Goal: Check status

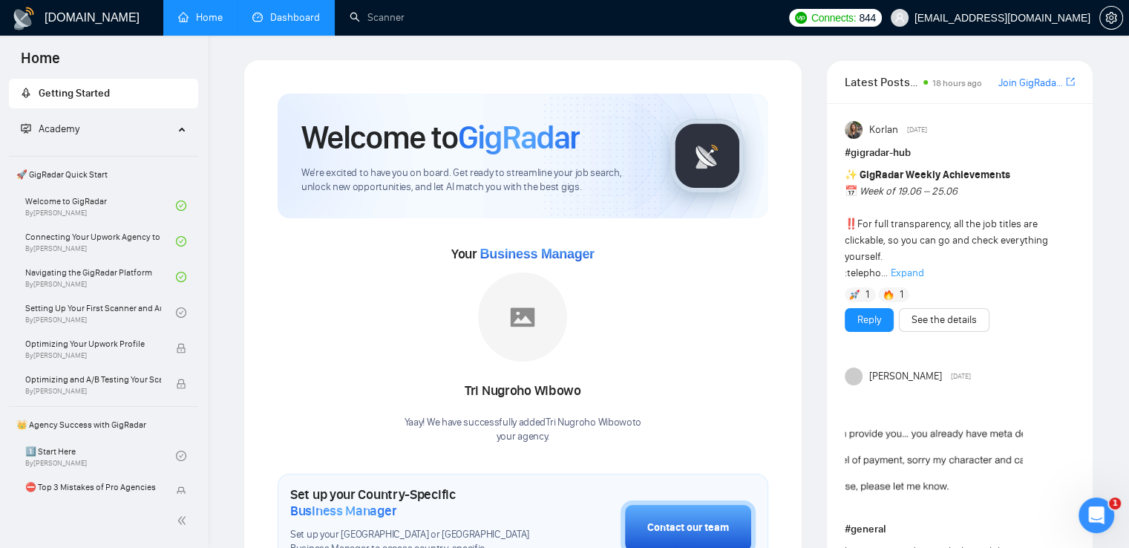
click at [300, 19] on link "Dashboard" at bounding box center [286, 17] width 68 height 13
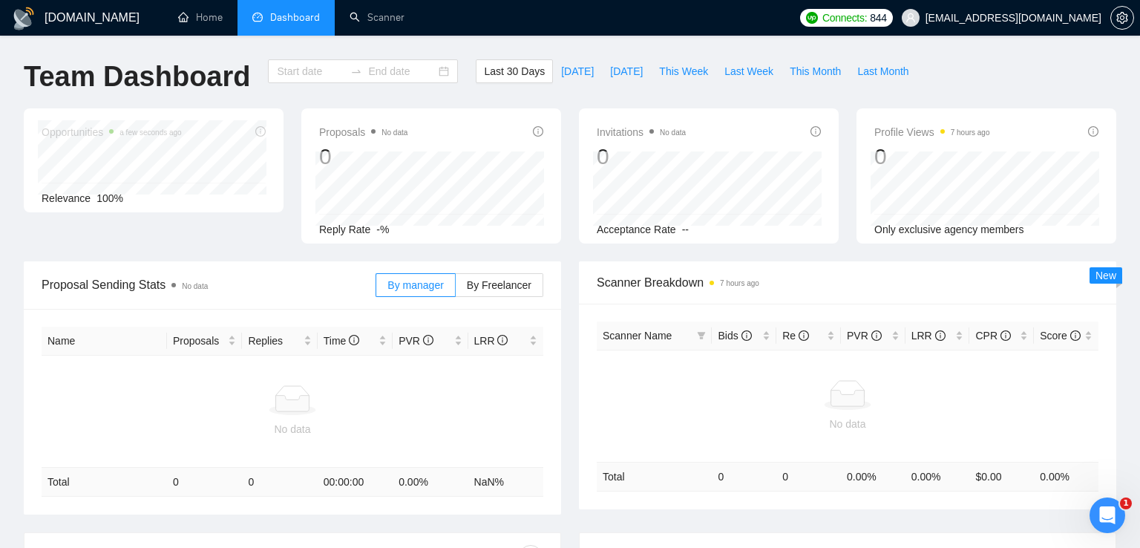
type input "[DATE]"
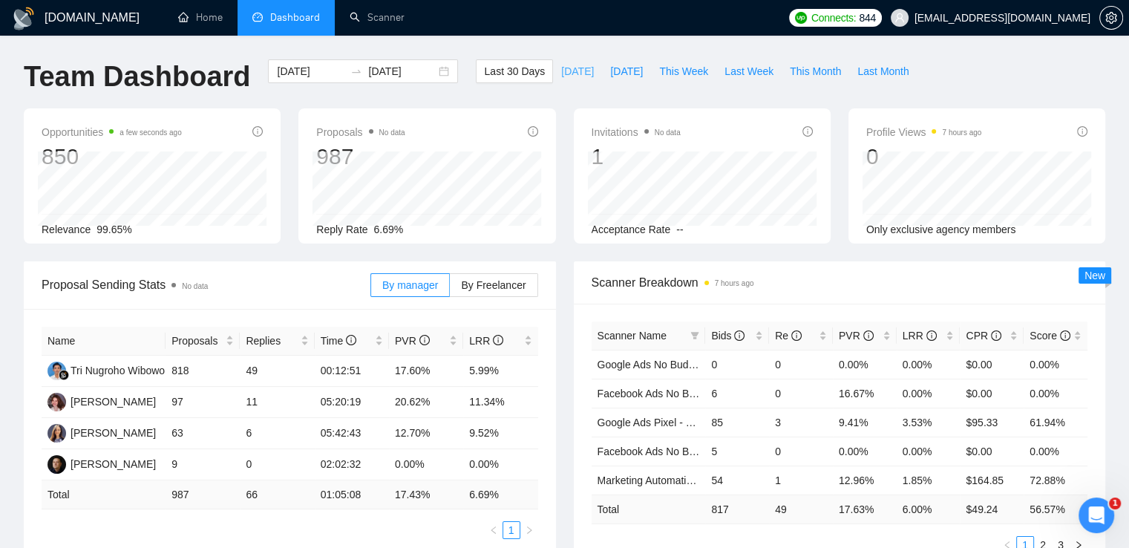
click at [568, 70] on span "[DATE]" at bounding box center [577, 71] width 33 height 16
type input "[DATE]"
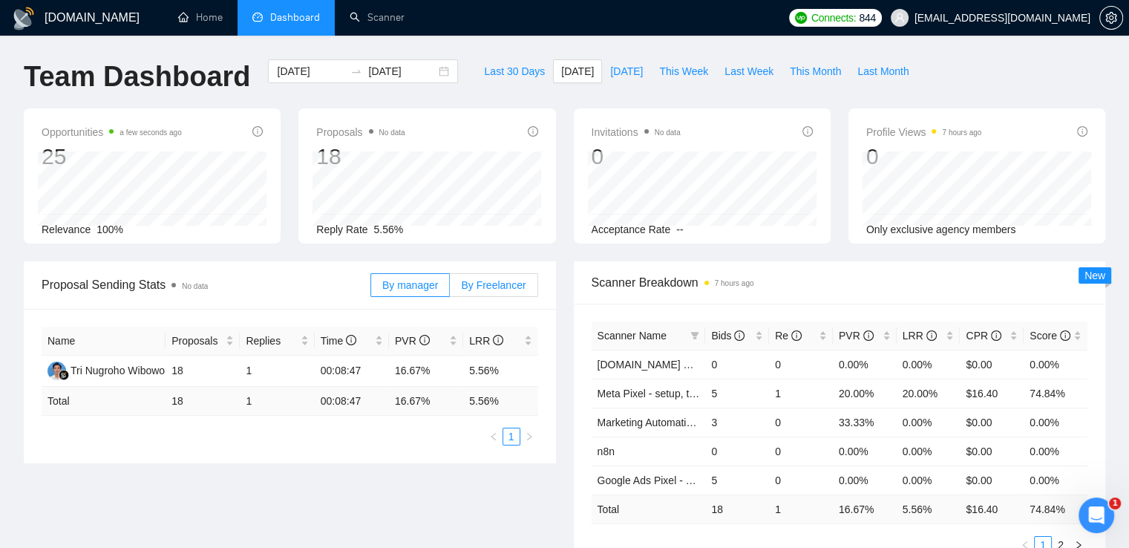
click at [482, 285] on span "By Freelancer" at bounding box center [493, 285] width 65 height 12
click at [450, 289] on input "By Freelancer" at bounding box center [450, 289] width 0 height 0
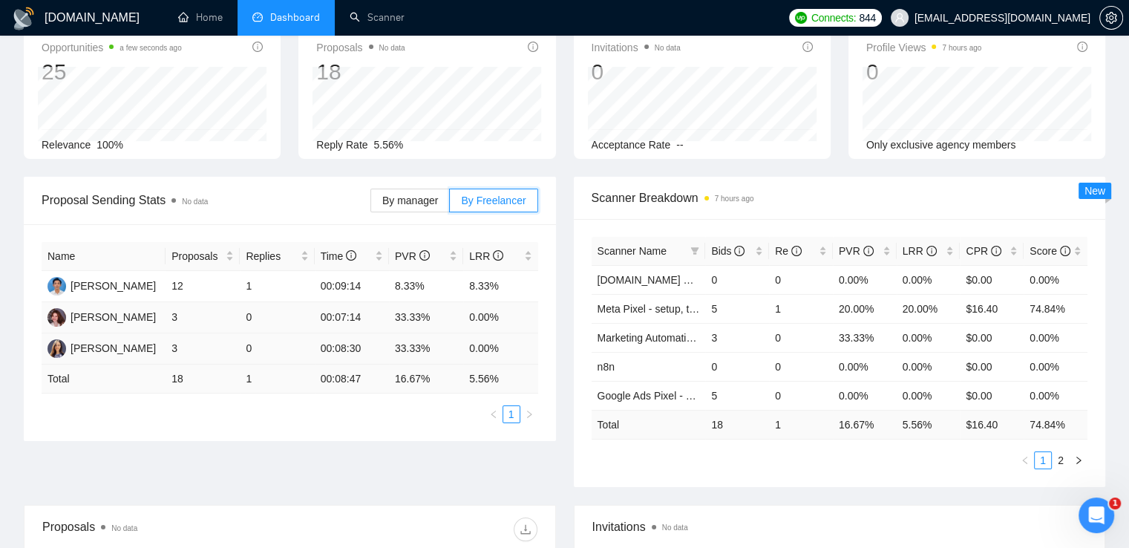
scroll to position [223, 0]
